Goal: Navigation & Orientation: Find specific page/section

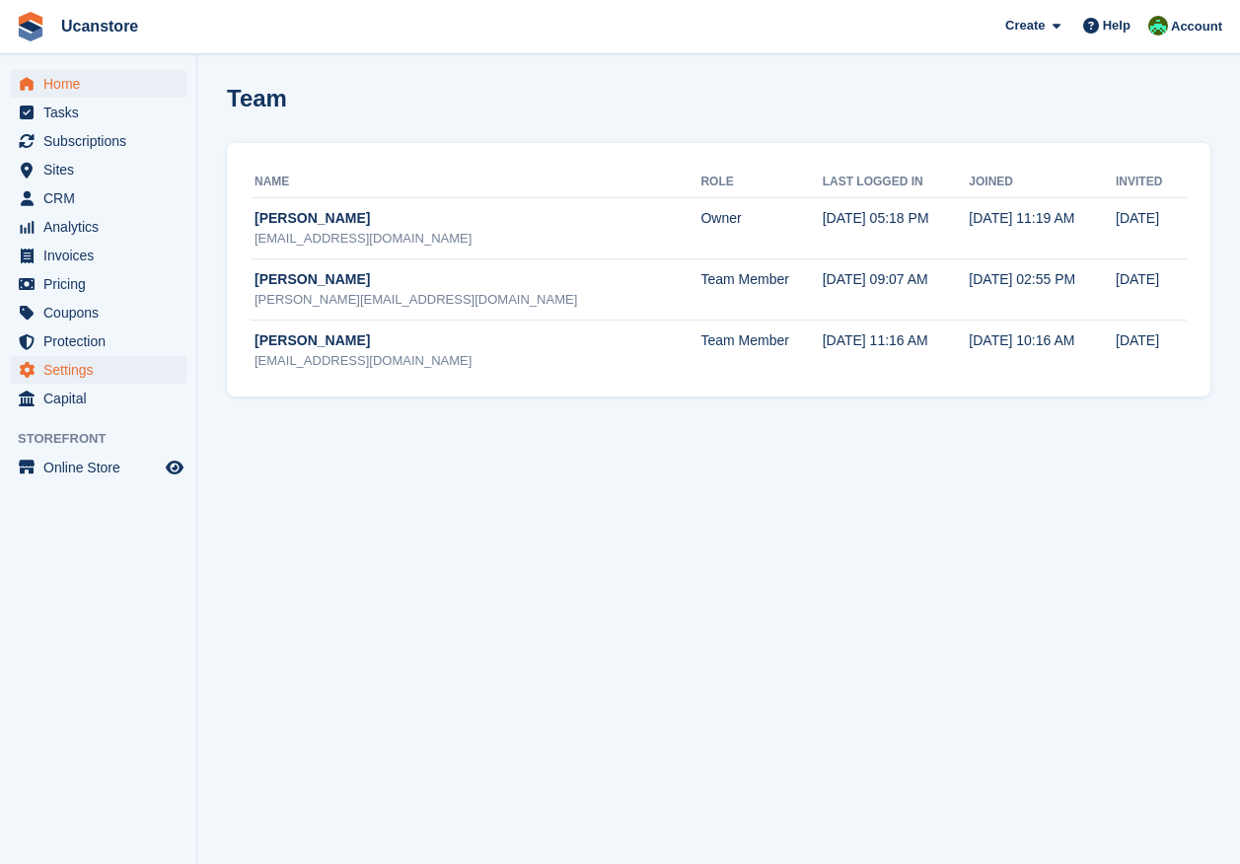
click at [47, 84] on span "Home" at bounding box center [102, 84] width 118 height 28
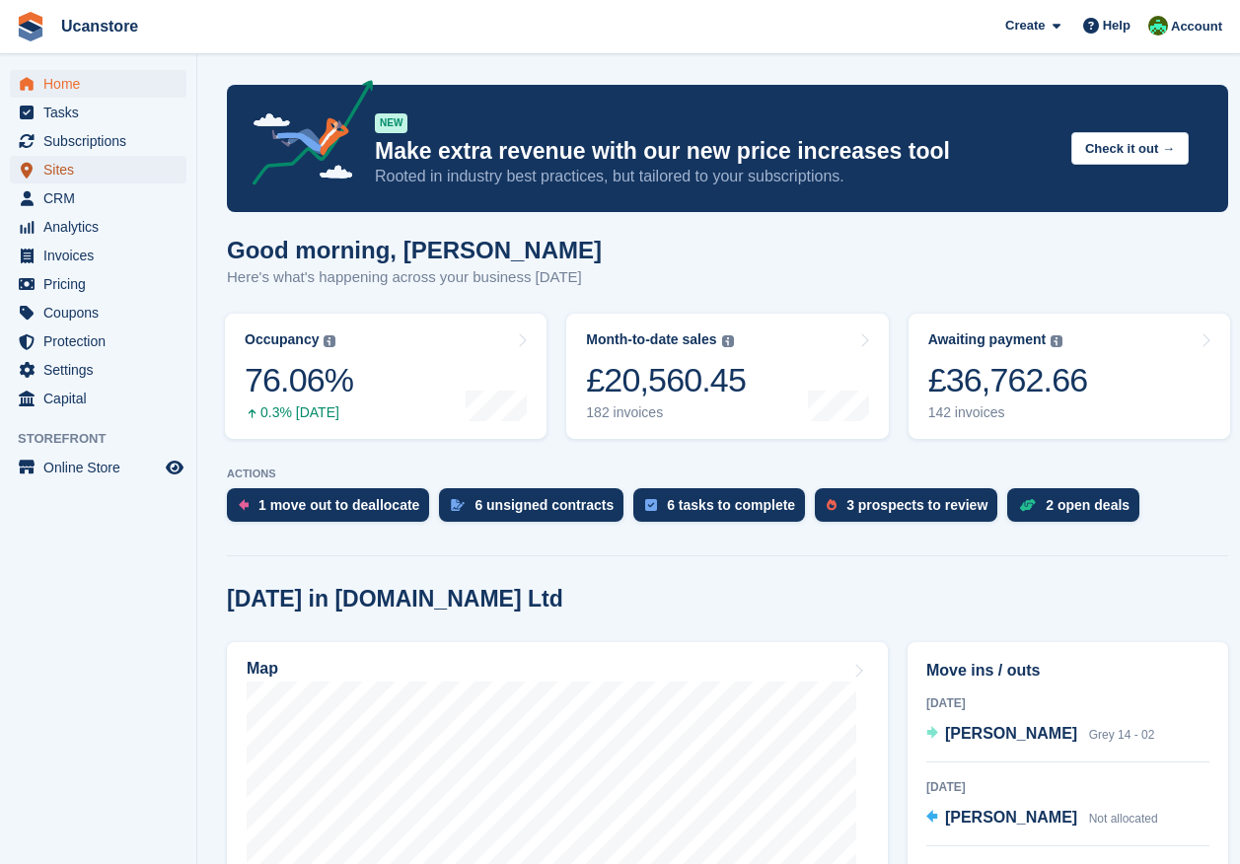
click at [57, 168] on span "Sites" at bounding box center [102, 170] width 118 height 28
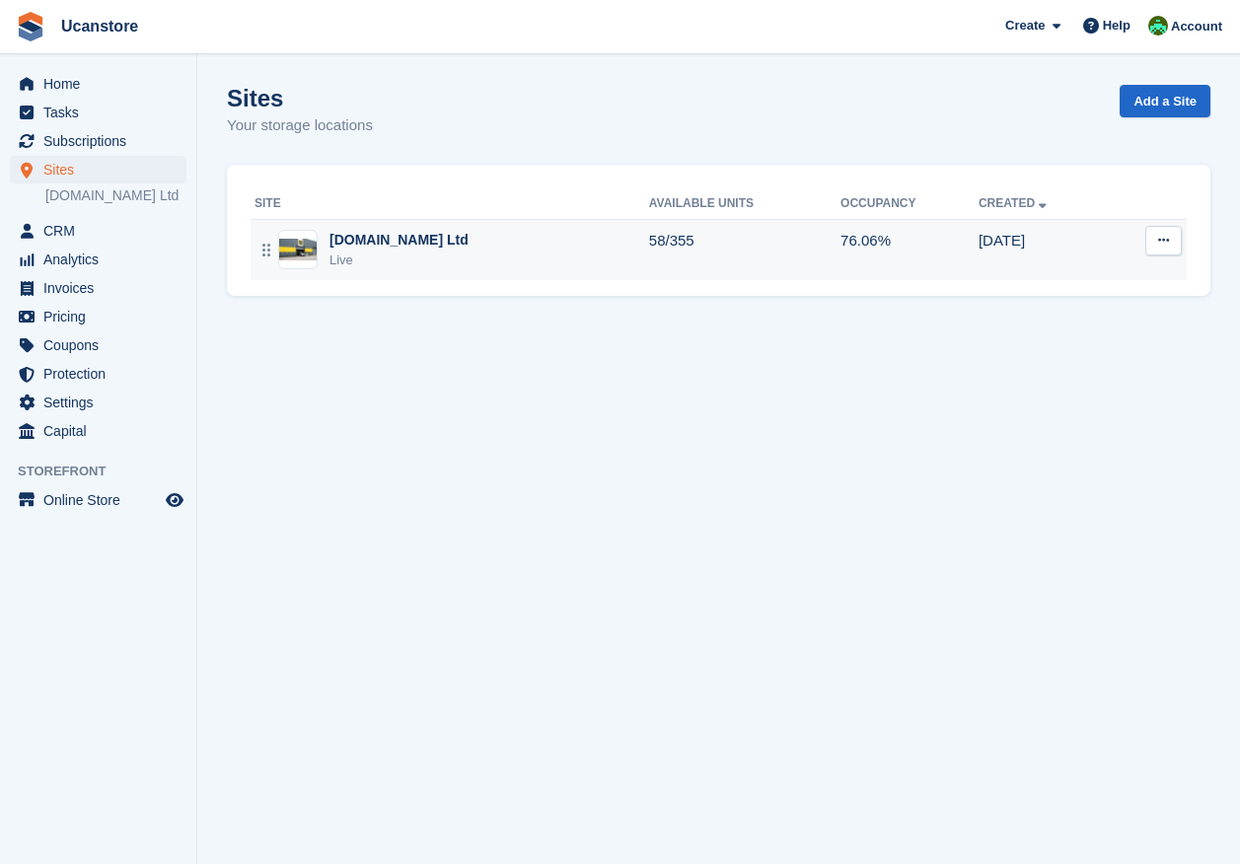
click at [436, 245] on div "[DOMAIN_NAME] Ltd" at bounding box center [399, 240] width 139 height 21
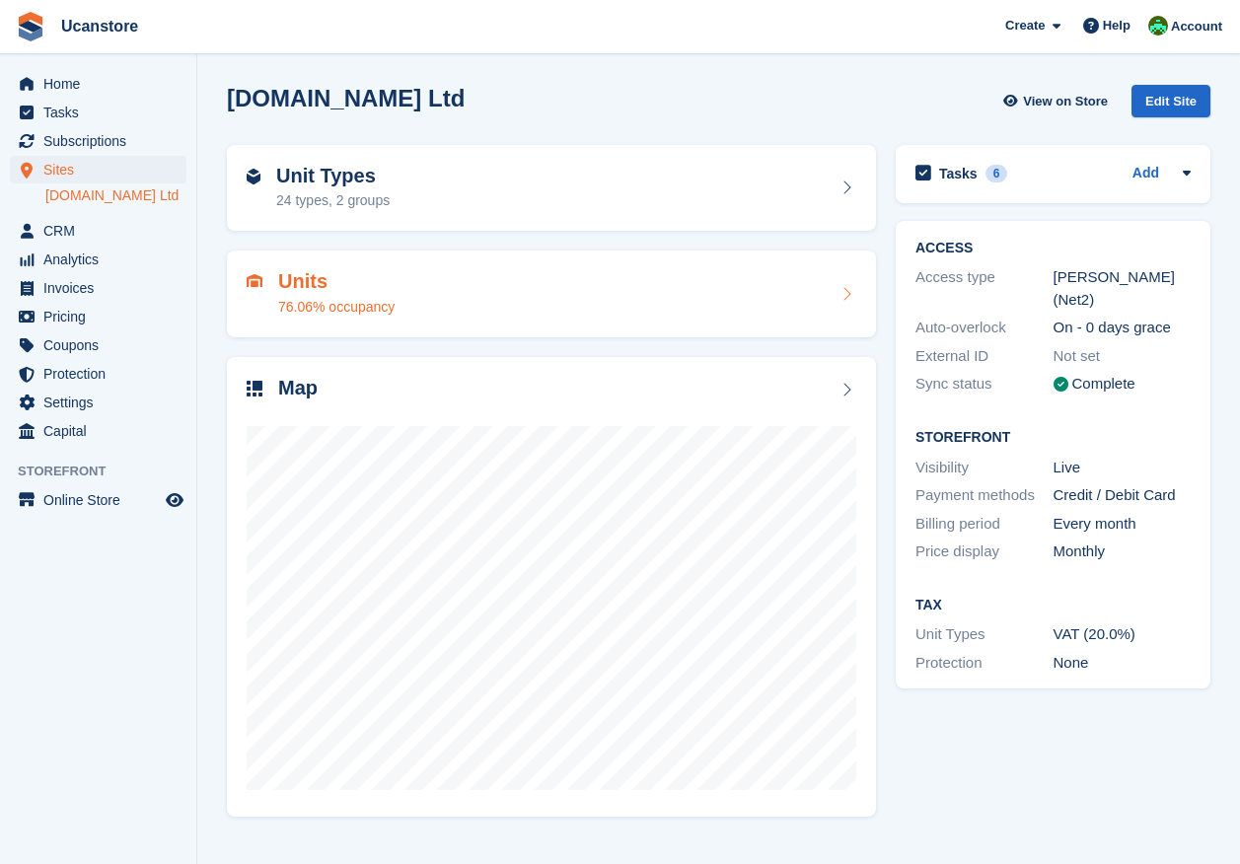
click at [422, 311] on div "Units 76.06% occupancy" at bounding box center [552, 293] width 610 height 47
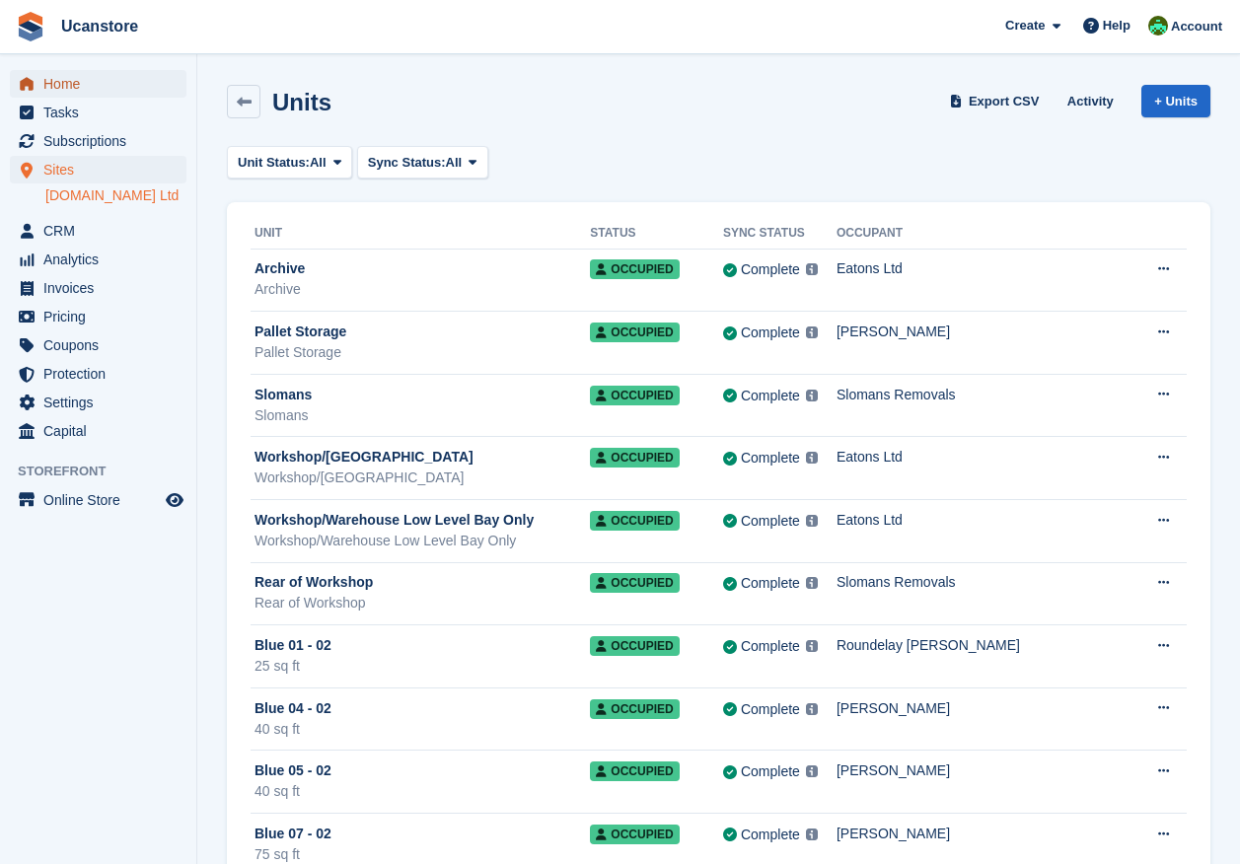
click at [75, 84] on span "Home" at bounding box center [102, 84] width 118 height 28
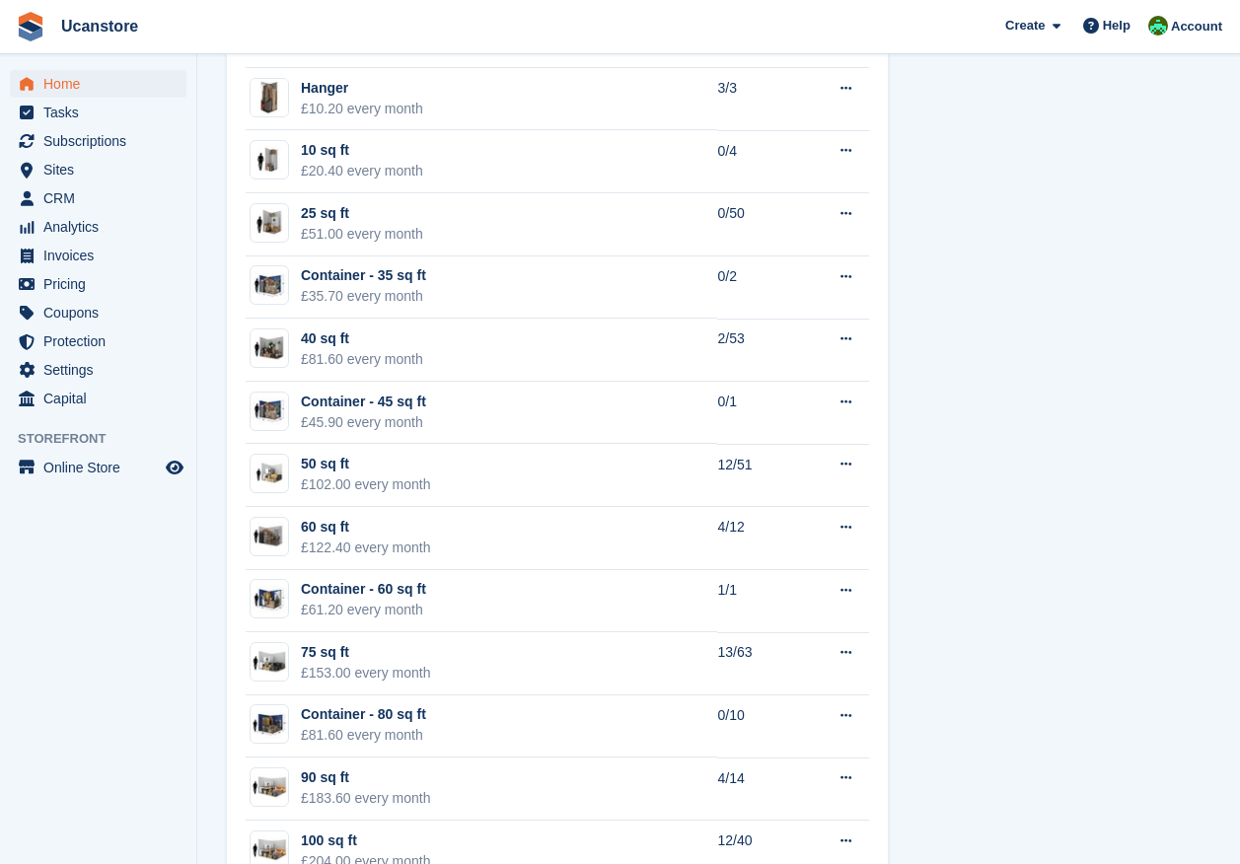
scroll to position [1564, 0]
